Goal: Task Accomplishment & Management: Use online tool/utility

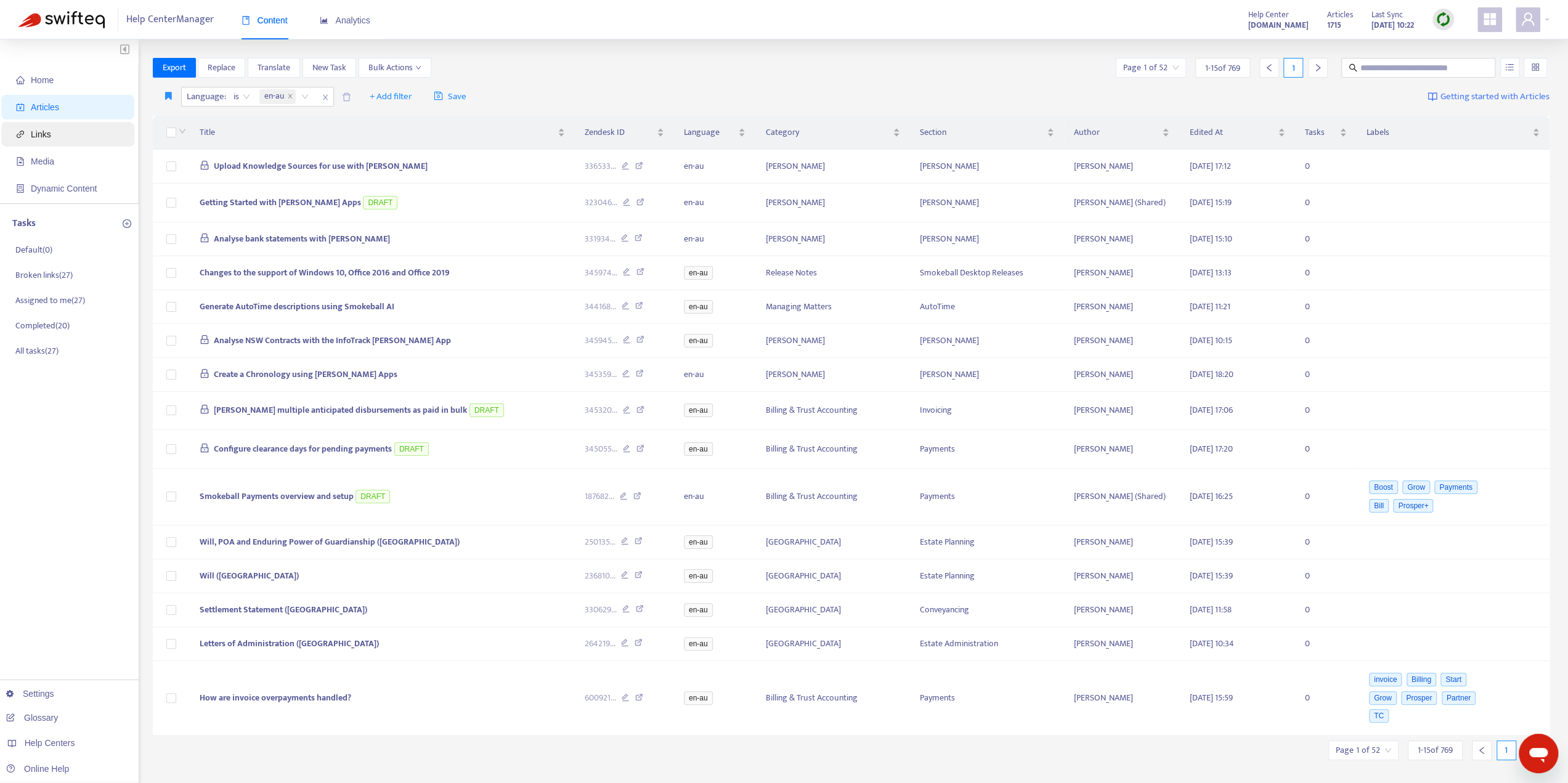
click at [39, 139] on span "Links" at bounding box center [41, 134] width 21 height 10
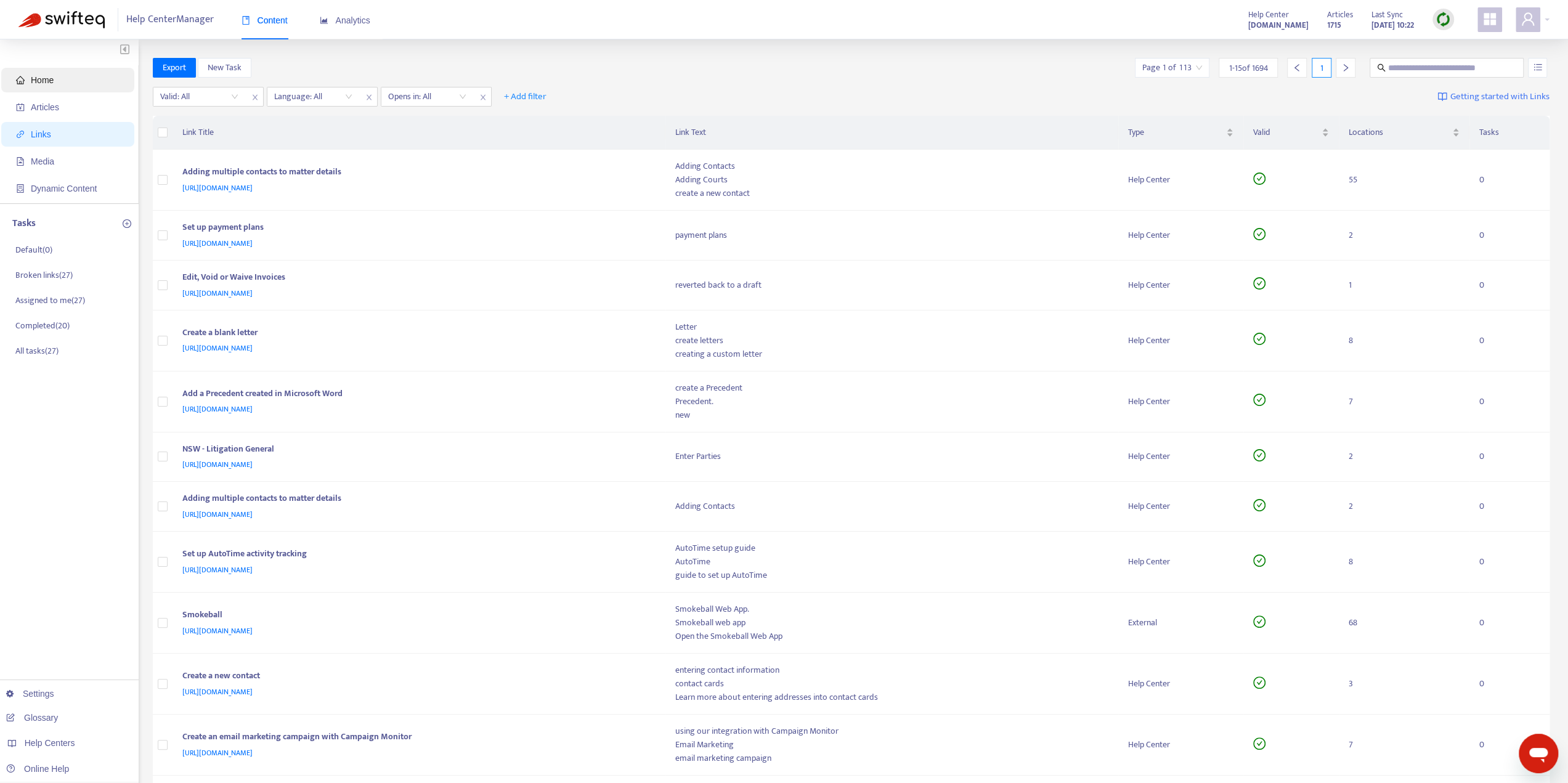
click at [91, 69] on span "Home" at bounding box center [70, 79] width 108 height 24
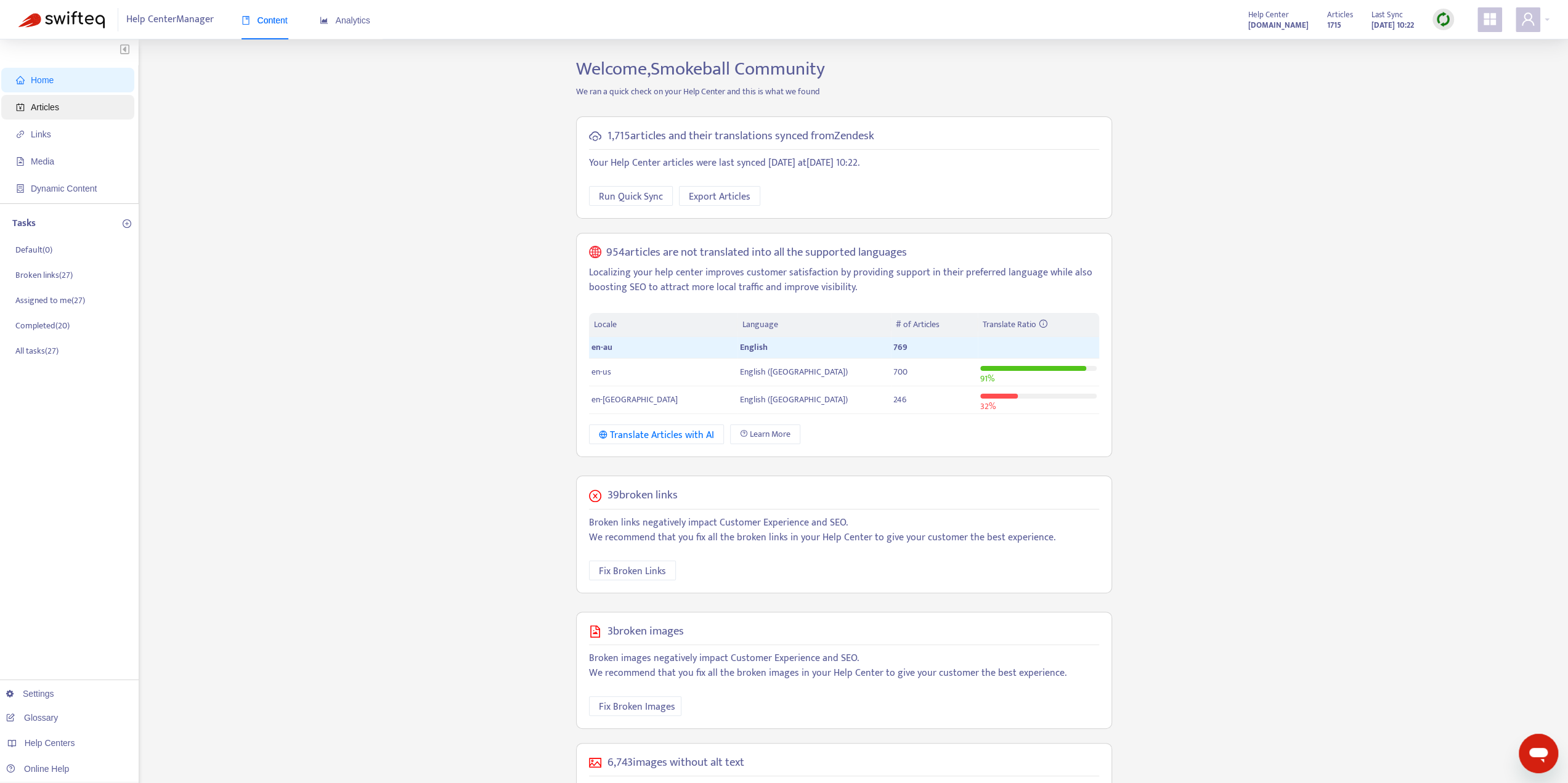
click at [69, 104] on span "Articles" at bounding box center [70, 106] width 108 height 24
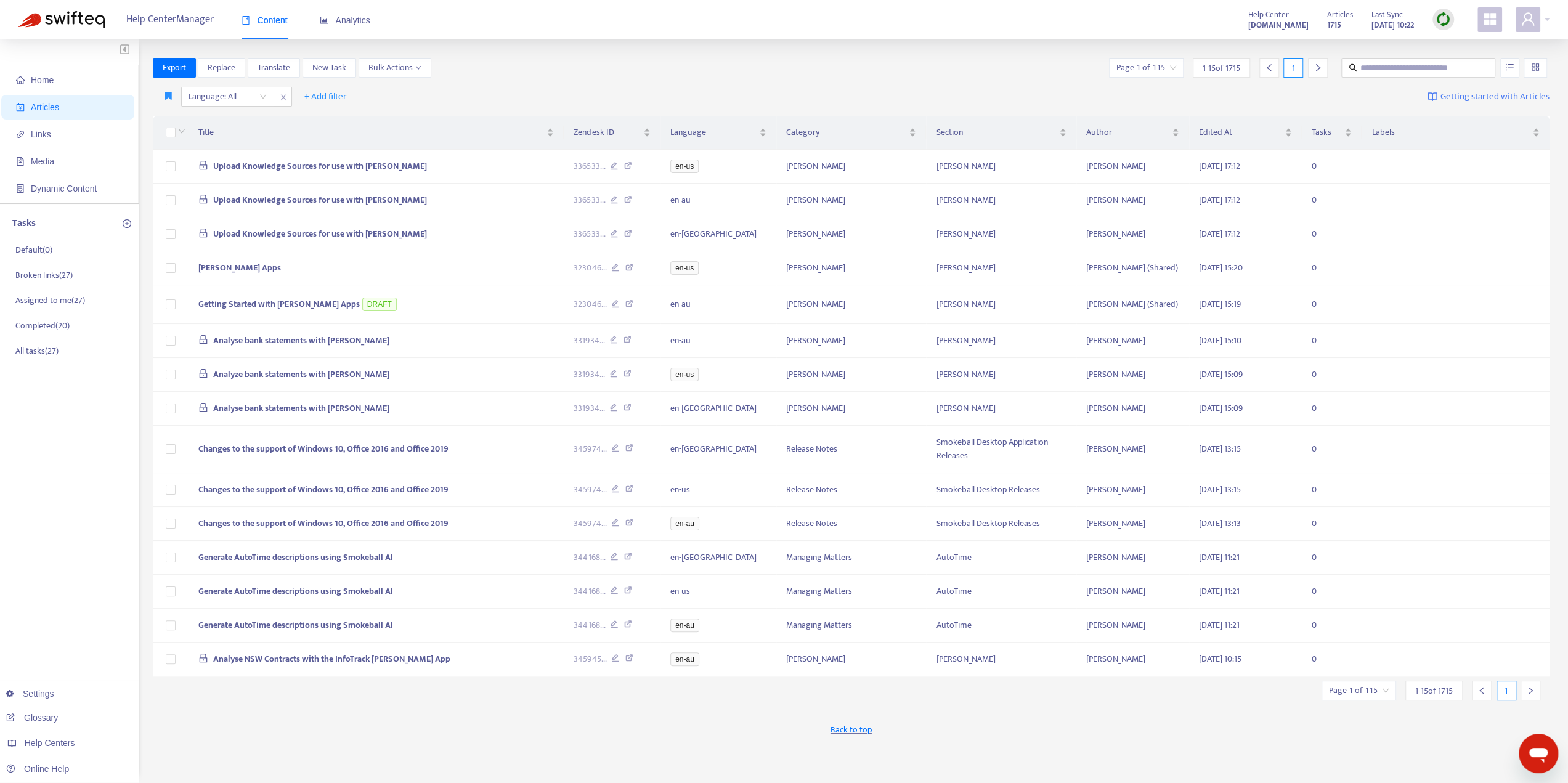
click at [1418, 78] on div "Export Replace Translate New Task Bulk Actions Page 1 of 115 1 - 15 of 1715 1" at bounding box center [852, 69] width 1397 height 24
click at [1419, 73] on input "text" at bounding box center [1419, 68] width 118 height 14
click at [1412, 69] on input "text" at bounding box center [1419, 68] width 118 height 14
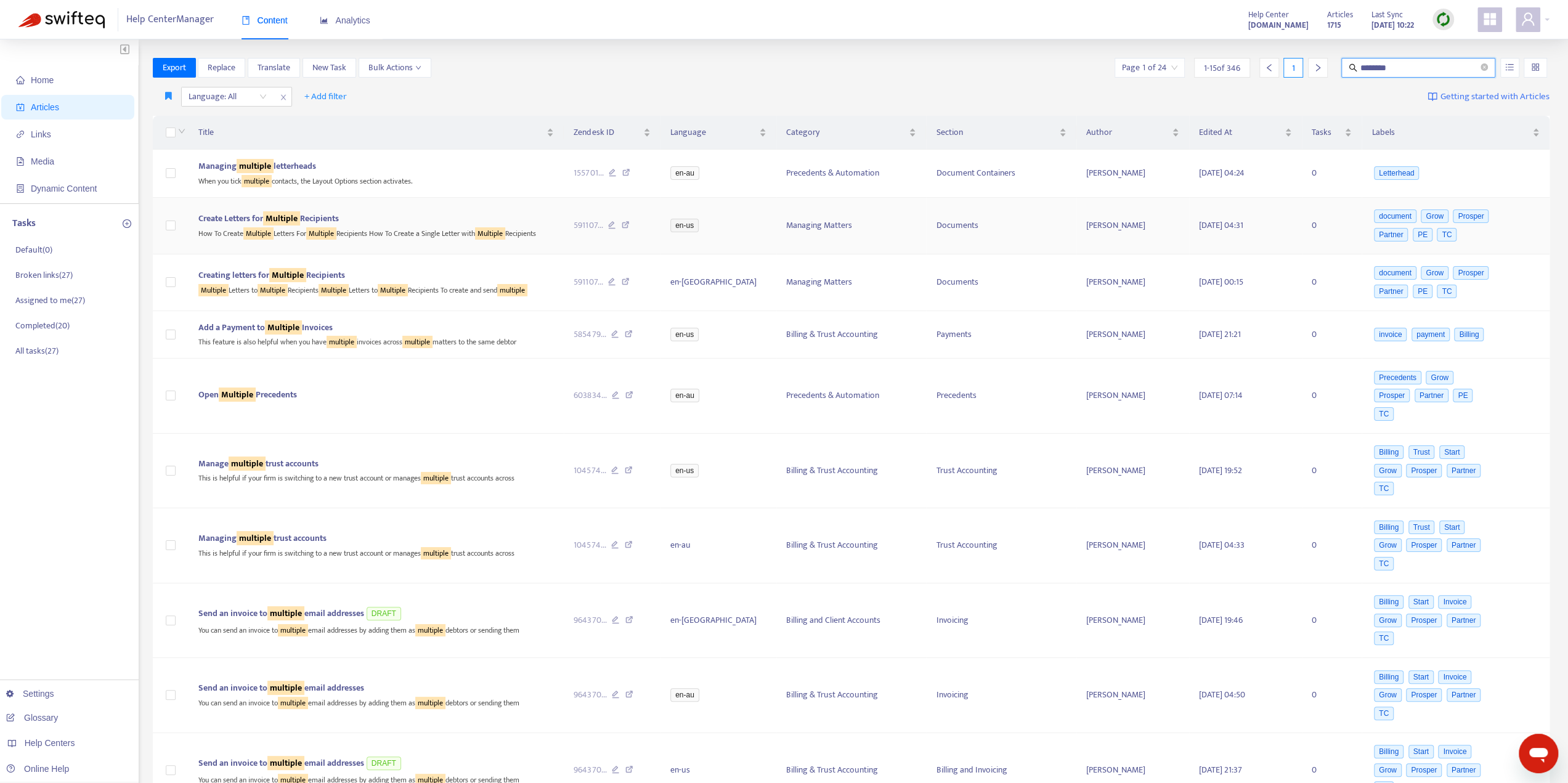
click at [441, 216] on div "Create Letters for Multiple Recipients" at bounding box center [375, 218] width 356 height 14
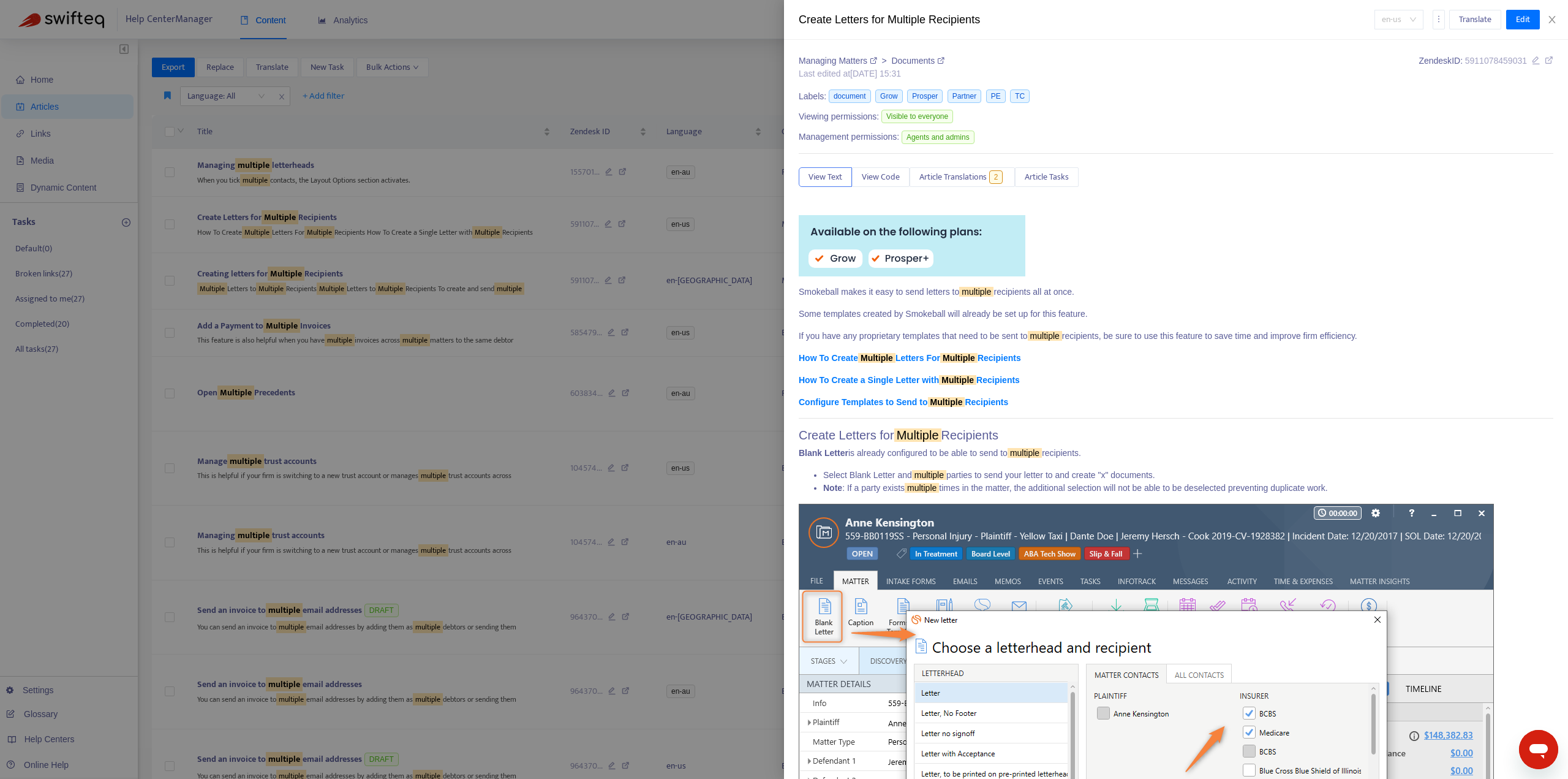
click at [1408, 21] on span "en-us" at bounding box center [1399, 20] width 34 height 19
drag, startPoint x: 1402, startPoint y: 62, endPoint x: 1392, endPoint y: 35, distance: 28.8
click at [1392, 35] on div "en-au en-gb" at bounding box center [1307, 54] width 228 height 39
click at [1389, 40] on div "en-au" at bounding box center [1308, 44] width 213 height 13
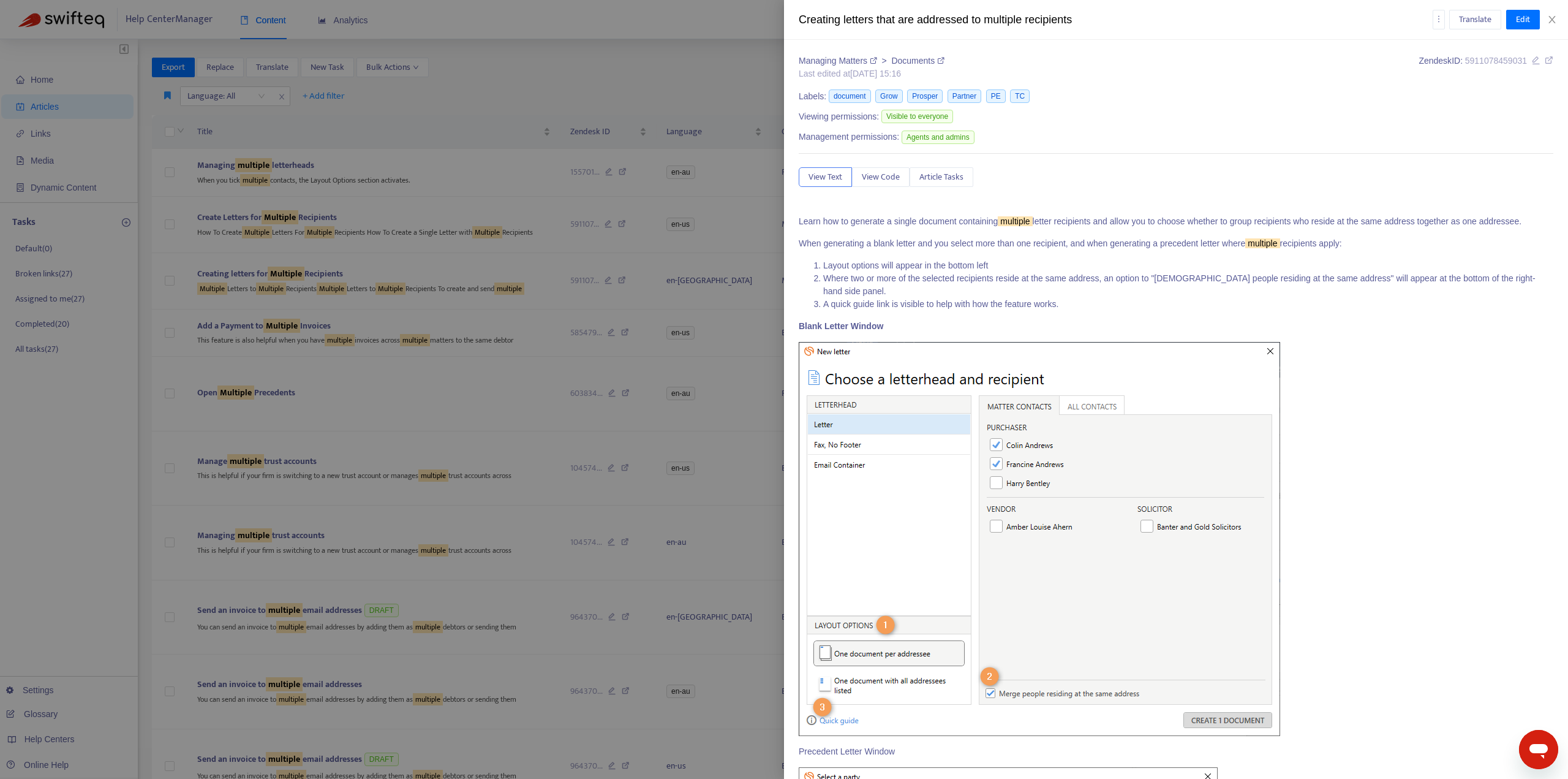
click at [1438, 21] on icon "more" at bounding box center [1439, 19] width 9 height 9
click at [1453, 59] on span "Reset Votes" at bounding box center [1463, 64] width 42 height 14
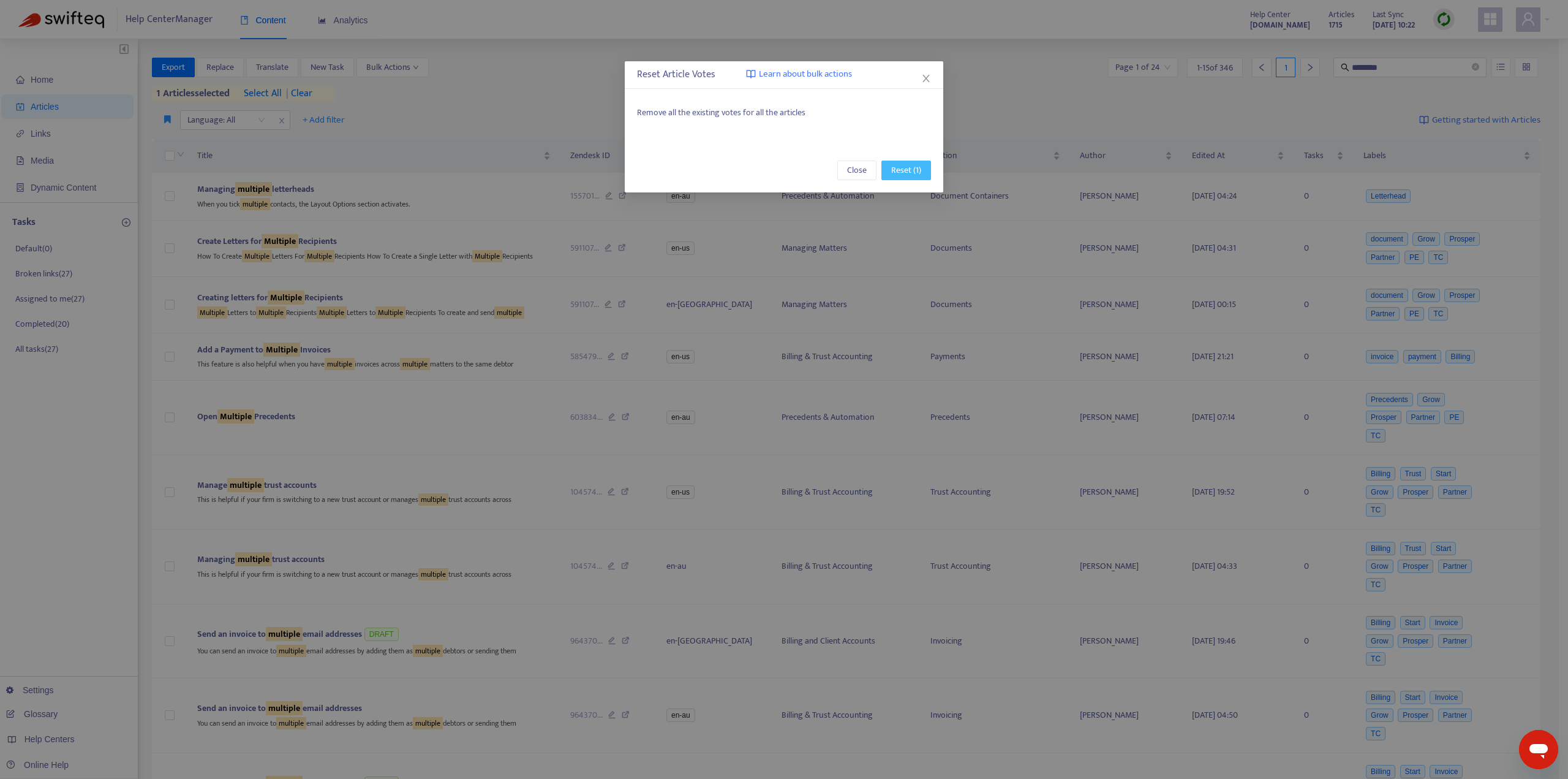
click at [916, 170] on span "Reset (1)" at bounding box center [907, 170] width 30 height 13
click at [887, 108] on div "Remove all the existing votes for all the articles" at bounding box center [784, 116] width 294 height 22
click at [916, 175] on span "Reset (1)" at bounding box center [907, 170] width 30 height 13
click at [927, 79] on icon "close" at bounding box center [925, 78] width 10 height 10
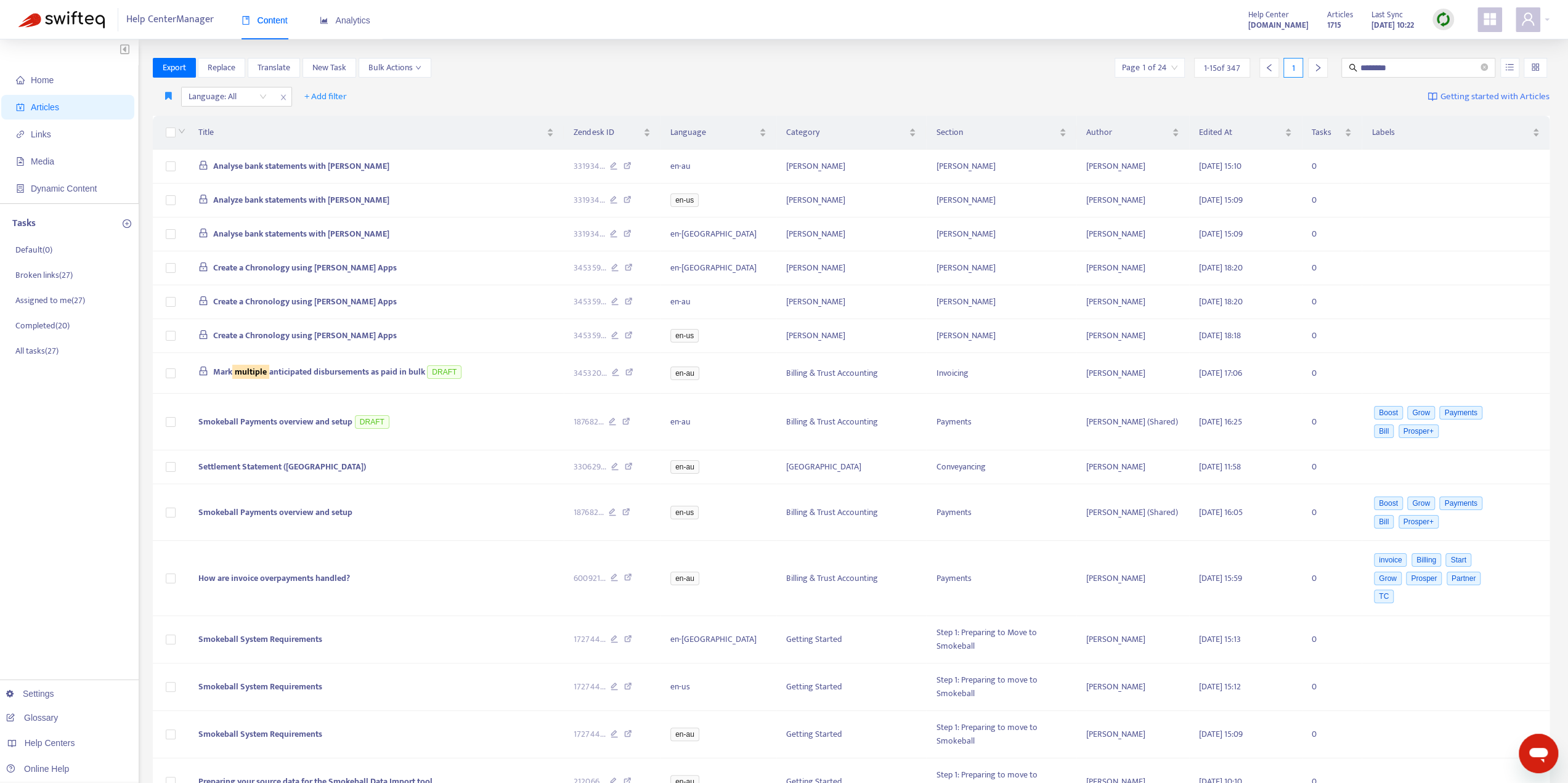
click at [679, 61] on div "Export Replace Translate New Task Bulk Actions Page 1 of 24 1 - 15 of 347 1 ***…" at bounding box center [852, 68] width 1397 height 20
click at [1423, 61] on input "********" at bounding box center [1419, 68] width 118 height 14
type input "********"
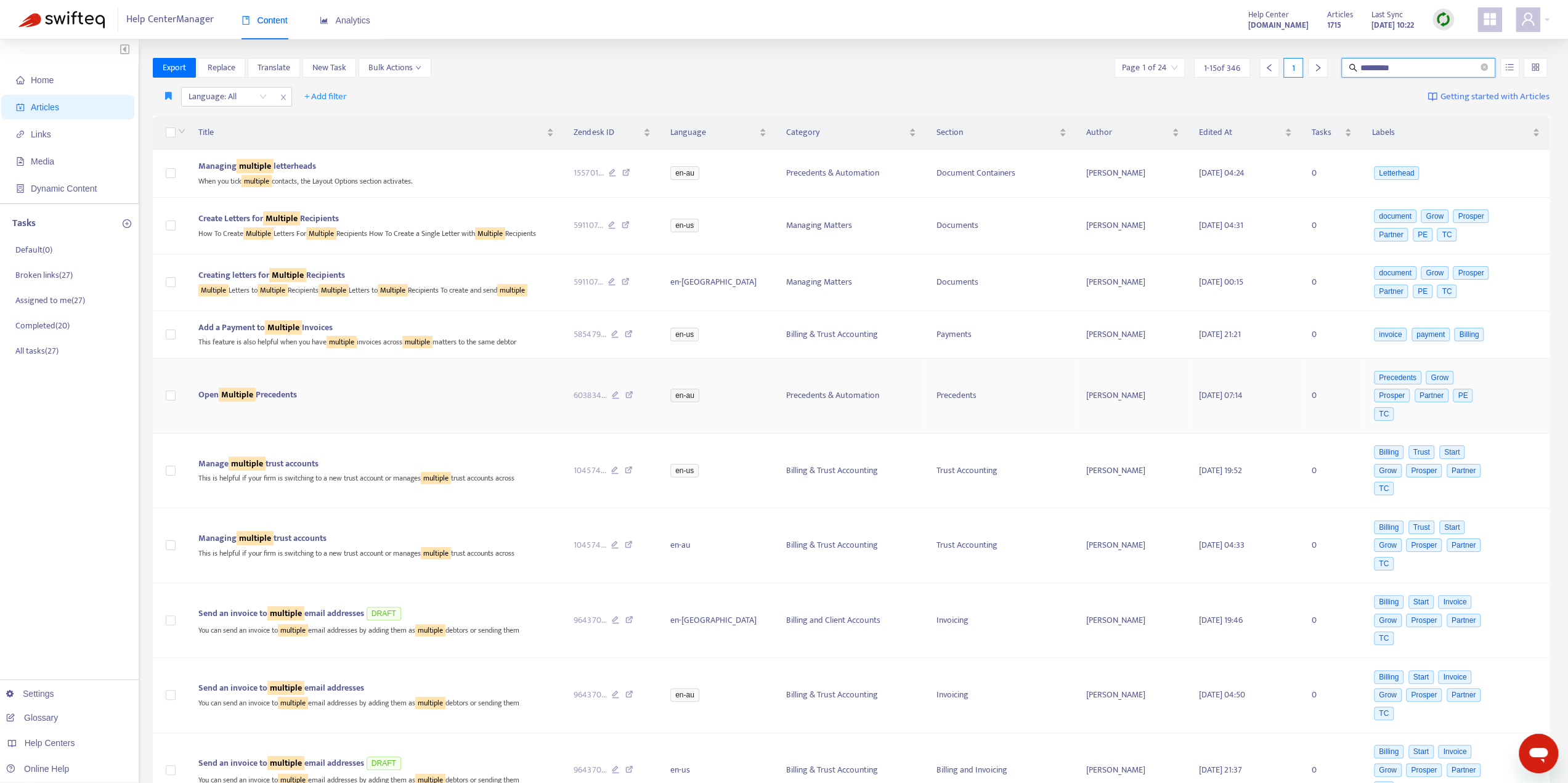
click at [435, 388] on div "Open Multiple Precedents" at bounding box center [375, 394] width 356 height 14
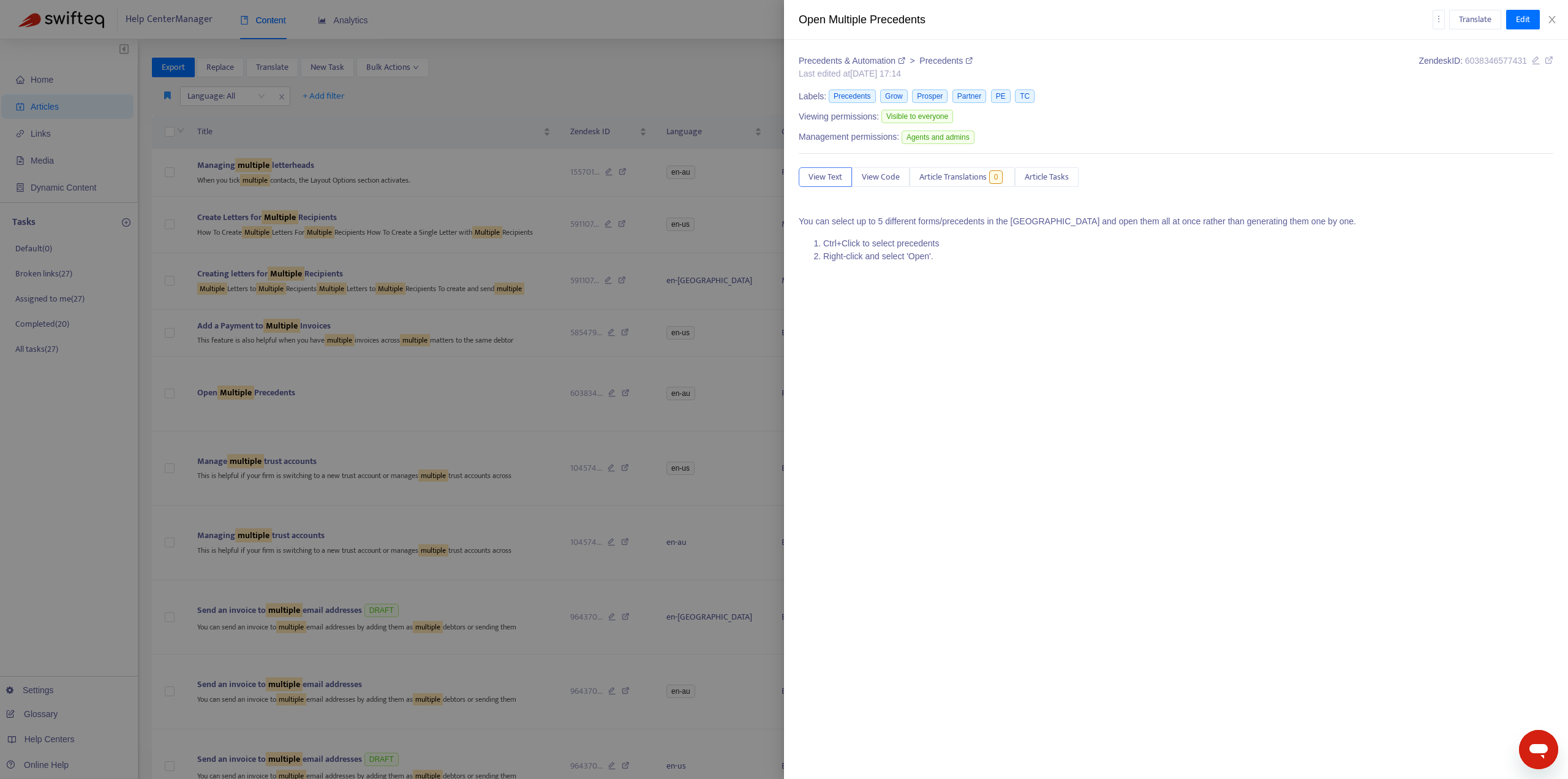
click at [1549, 61] on icon at bounding box center [1549, 60] width 9 height 9
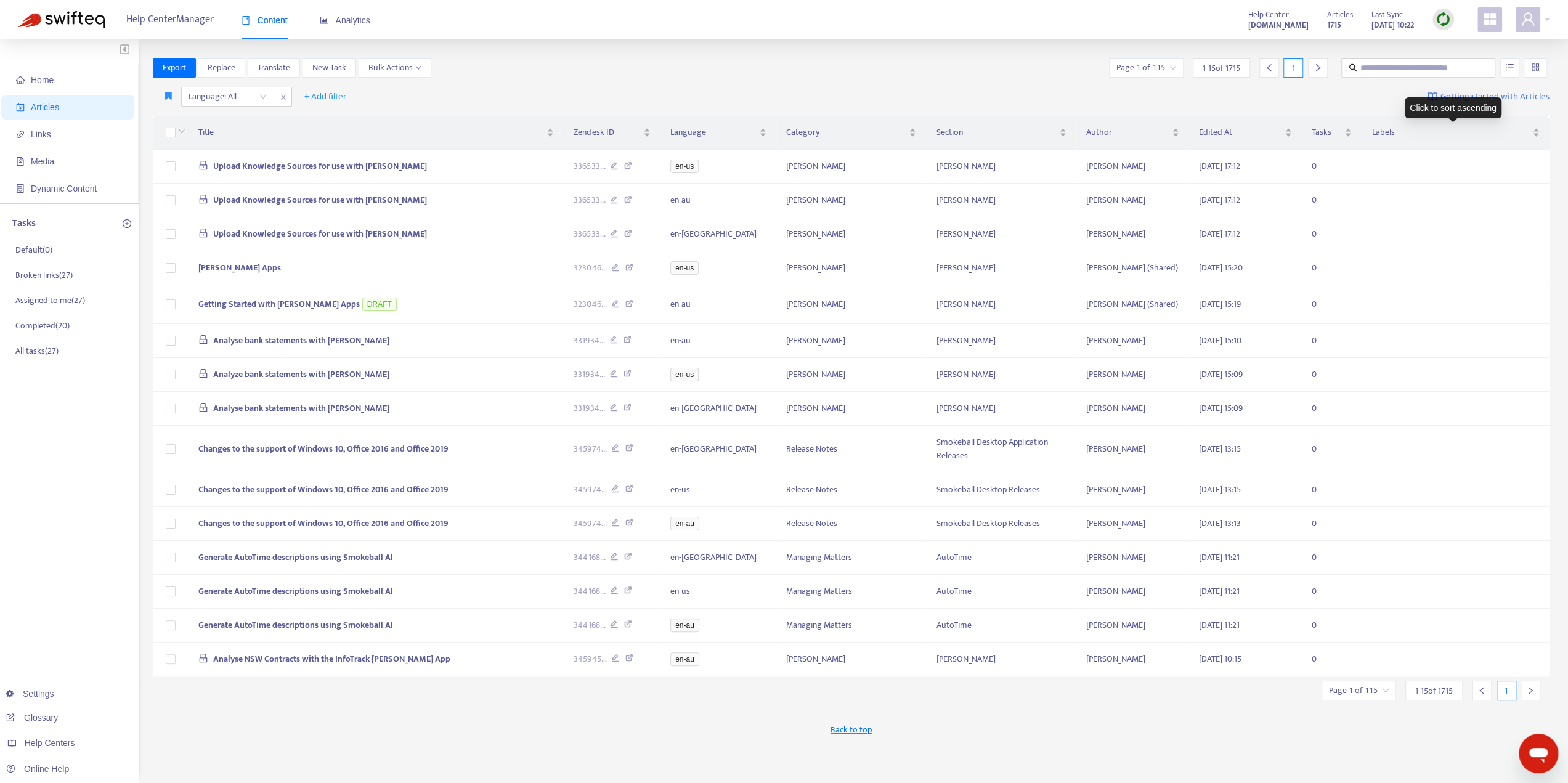
click at [1428, 52] on div "Home Articles Links Media Dynamic Content Tasks Default ( 0 ) Broken links ( 27…" at bounding box center [784, 409] width 1568 height 739
click at [1428, 62] on input "text" at bounding box center [1419, 68] width 118 height 14
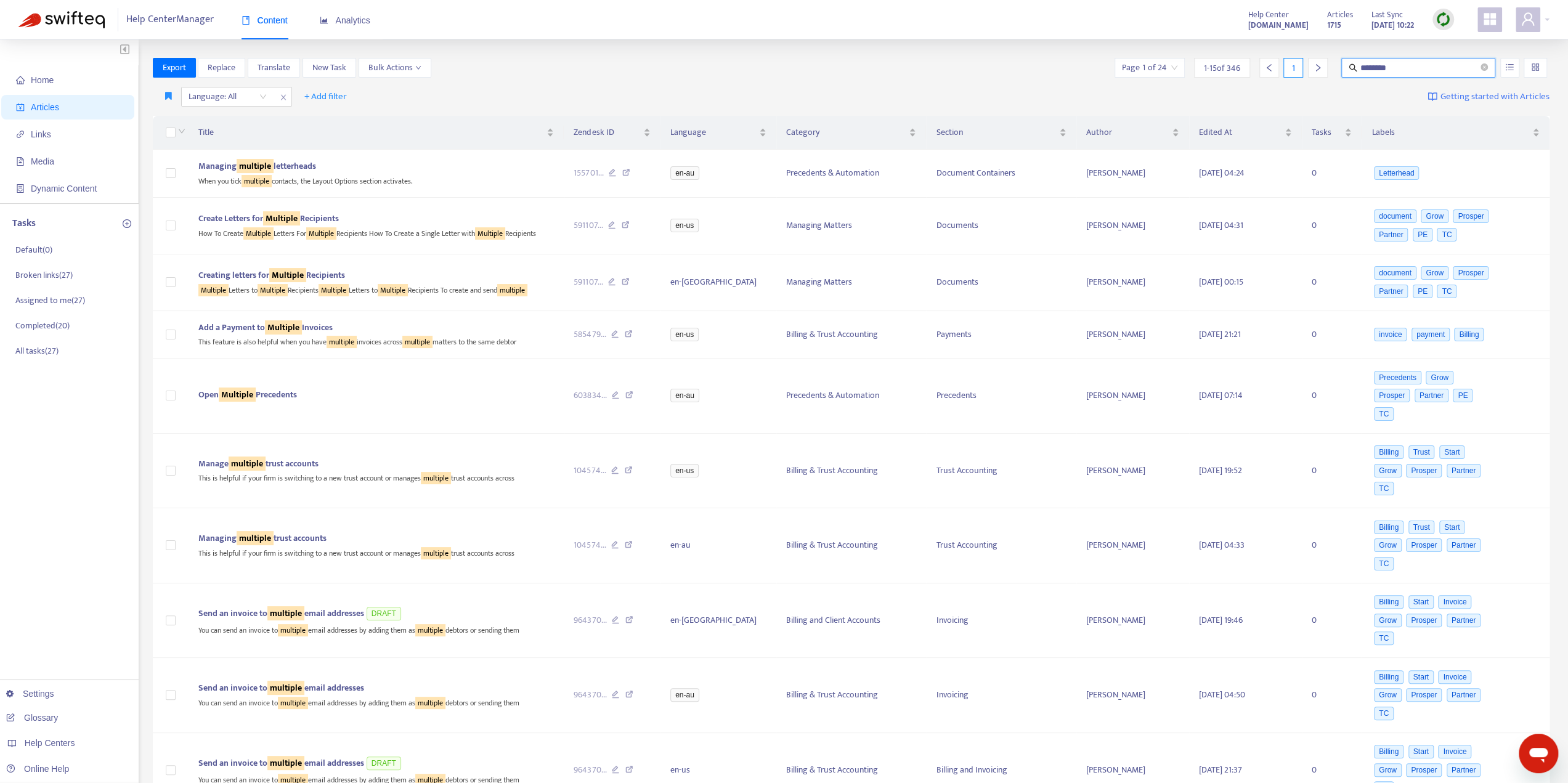
click at [1419, 68] on input "********" at bounding box center [1419, 68] width 118 height 14
type input "**********"
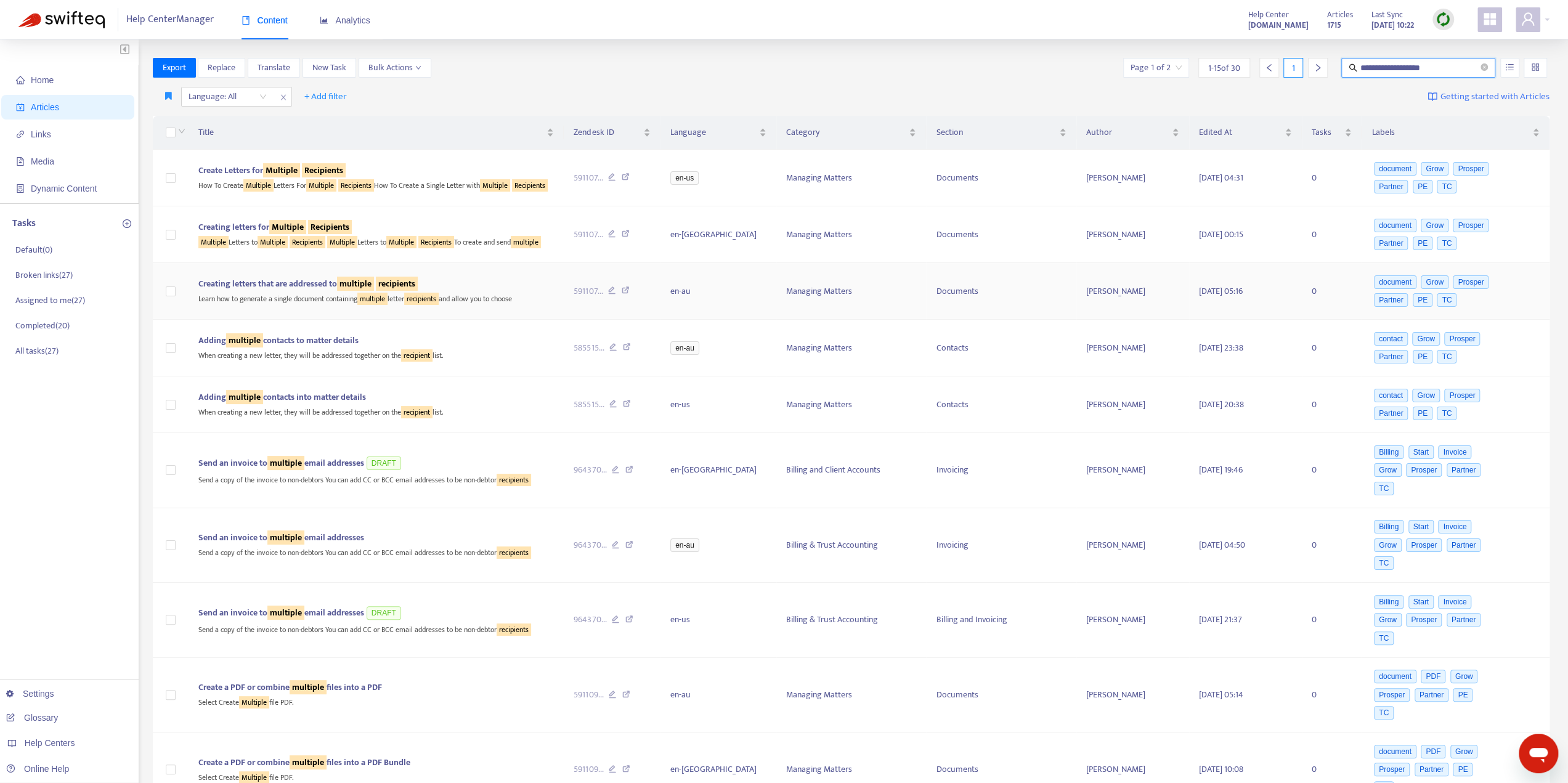
click at [501, 281] on div "Creating letters that are addressed to multiple recipients" at bounding box center [375, 284] width 356 height 14
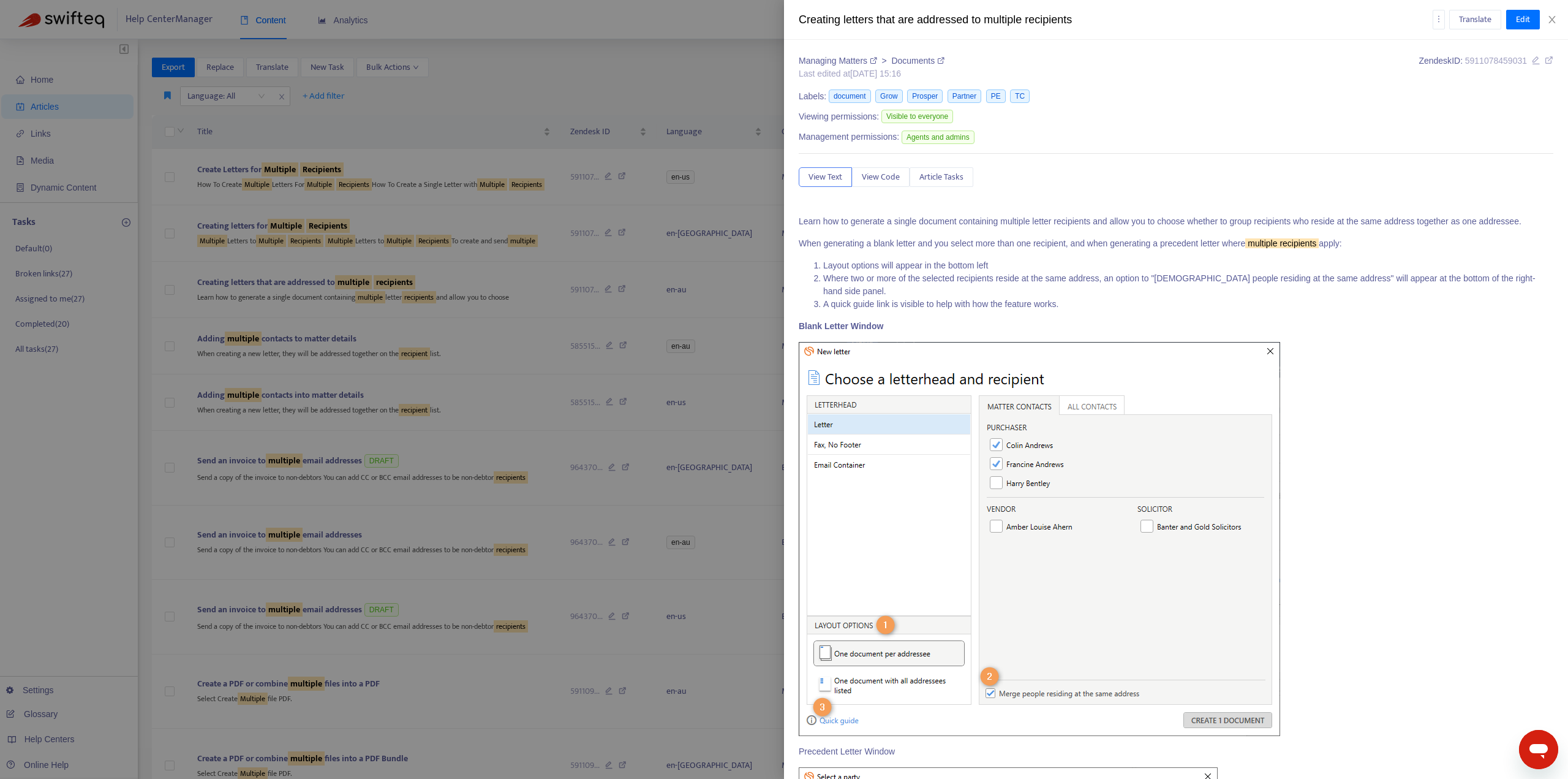
click at [379, 301] on div at bounding box center [784, 390] width 1568 height 779
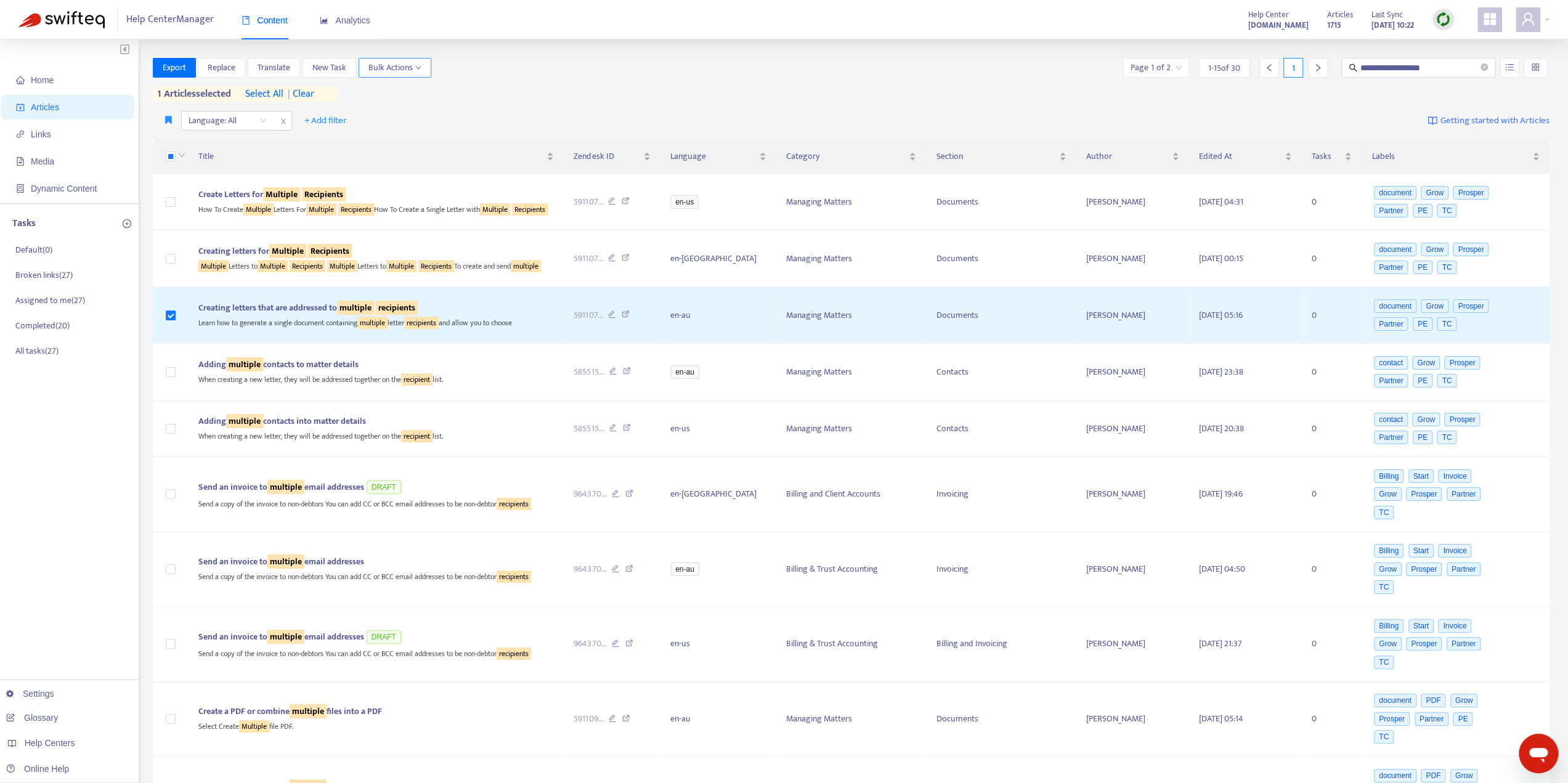
click at [408, 68] on span "Bulk Actions" at bounding box center [394, 68] width 53 height 14
click at [419, 139] on li "Reset Votes" at bounding box center [409, 132] width 98 height 20
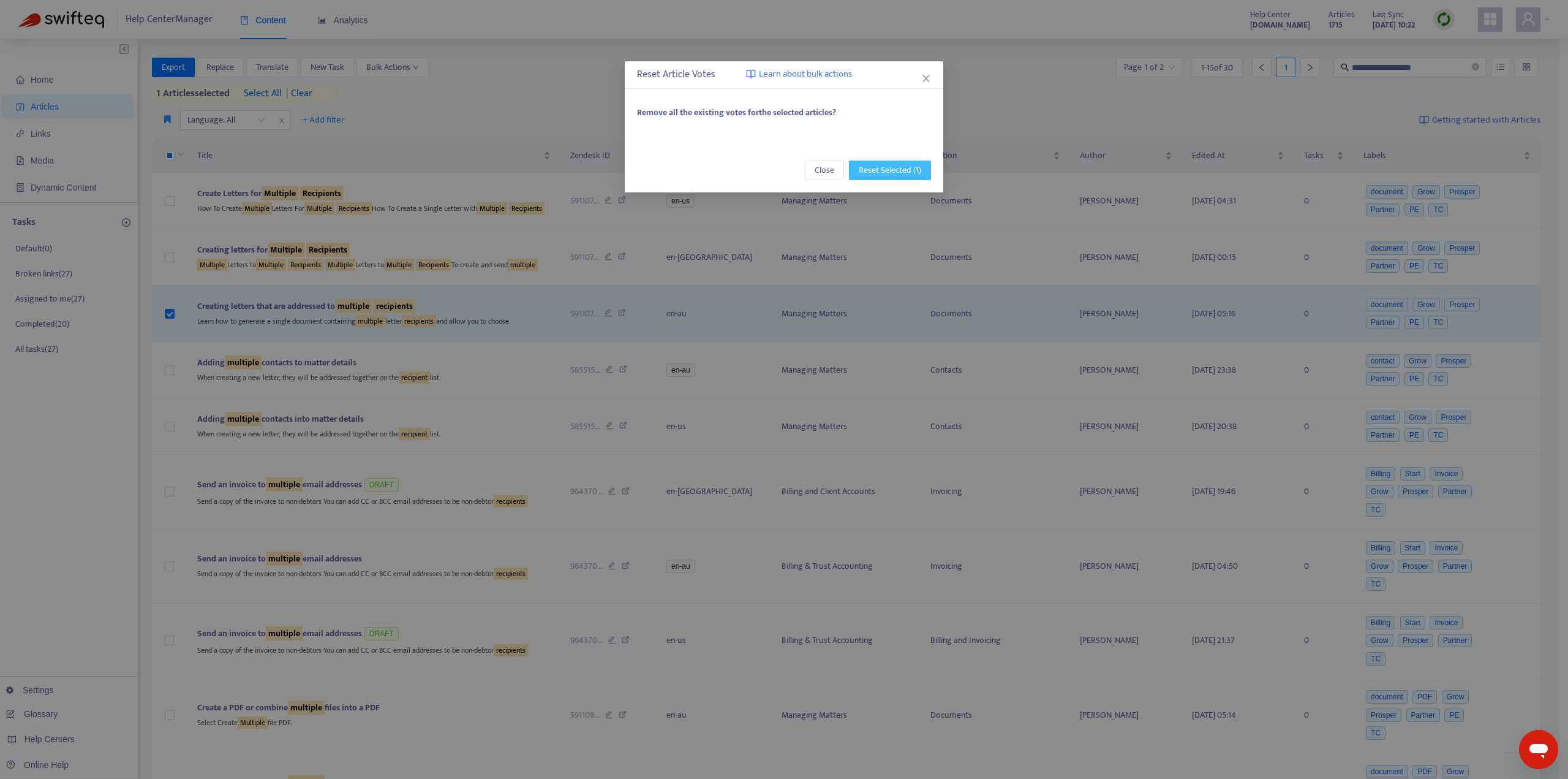
click at [902, 167] on span "Reset Selected (1)" at bounding box center [891, 170] width 63 height 13
click at [927, 89] on div "Reset Article Votes Learn about bulk actions" at bounding box center [784, 74] width 319 height 28
click at [927, 80] on icon "close" at bounding box center [926, 79] width 7 height 7
